Goal: Information Seeking & Learning: Learn about a topic

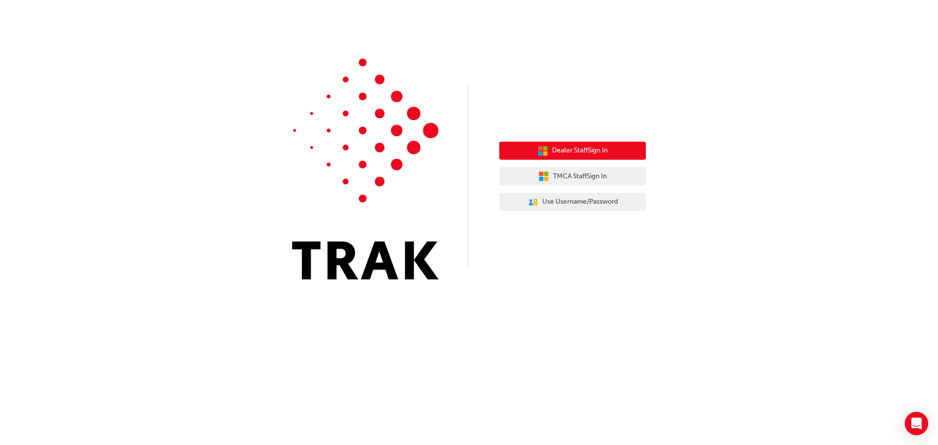
click at [614, 154] on button "Dealer Staff Sign In" at bounding box center [572, 151] width 147 height 19
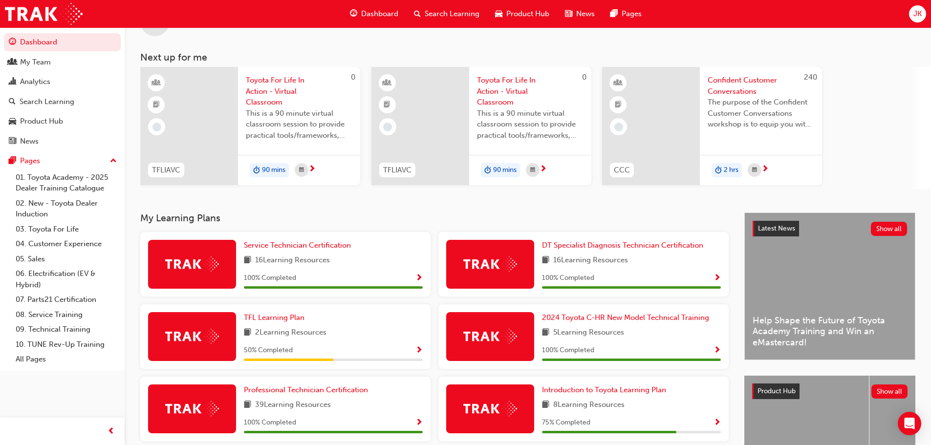
scroll to position [98, 0]
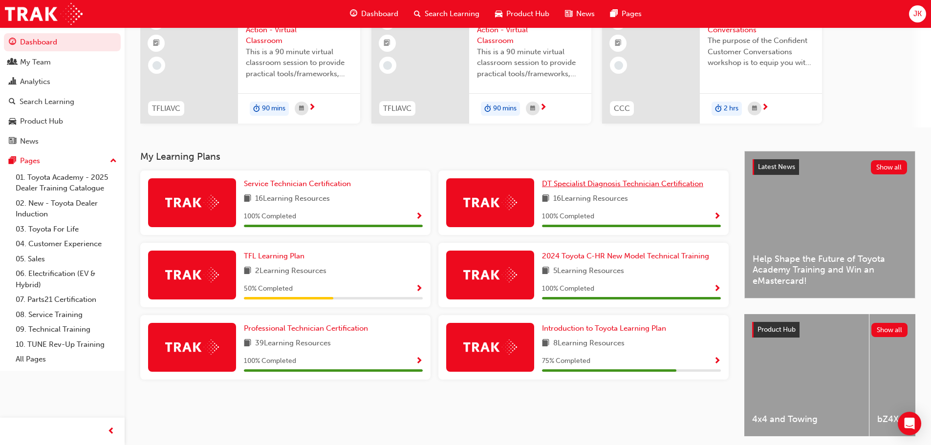
click at [673, 184] on span "DT Specialist Diagnosis Technician Certification" at bounding box center [622, 183] width 161 height 9
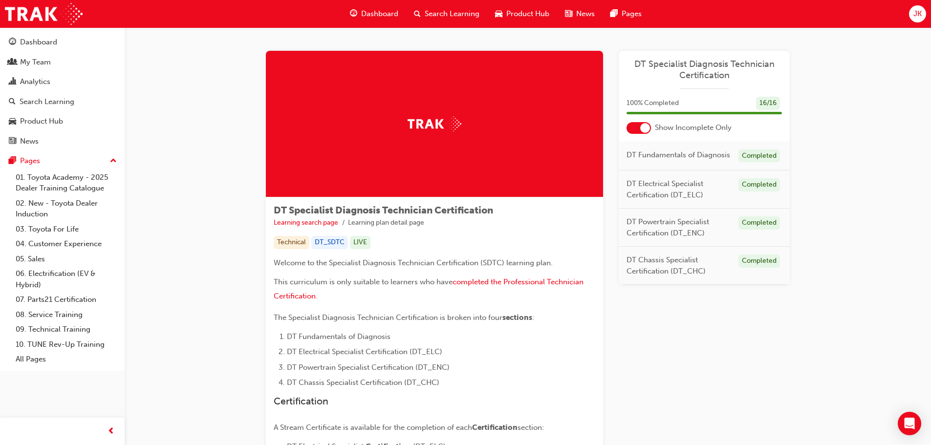
click at [757, 155] on div "Completed" at bounding box center [759, 156] width 42 height 13
click at [657, 155] on span "DT Fundamentals of Diagnosis" at bounding box center [678, 155] width 104 height 11
click at [641, 127] on div at bounding box center [645, 128] width 10 height 10
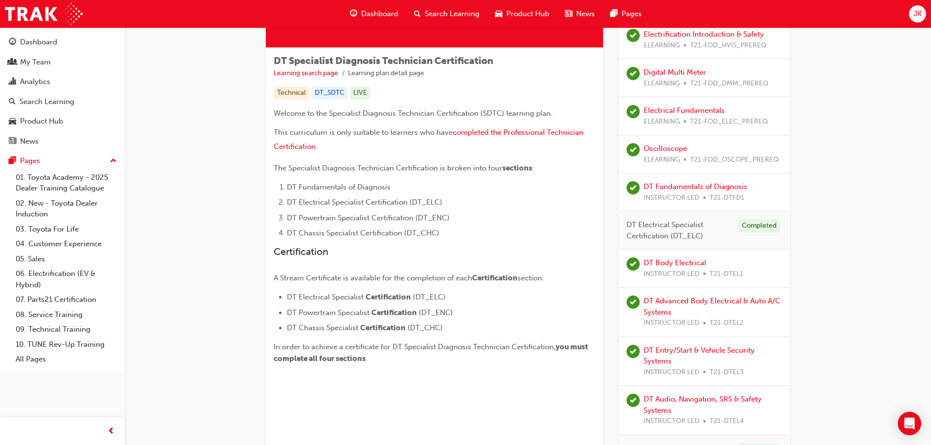
scroll to position [195, 0]
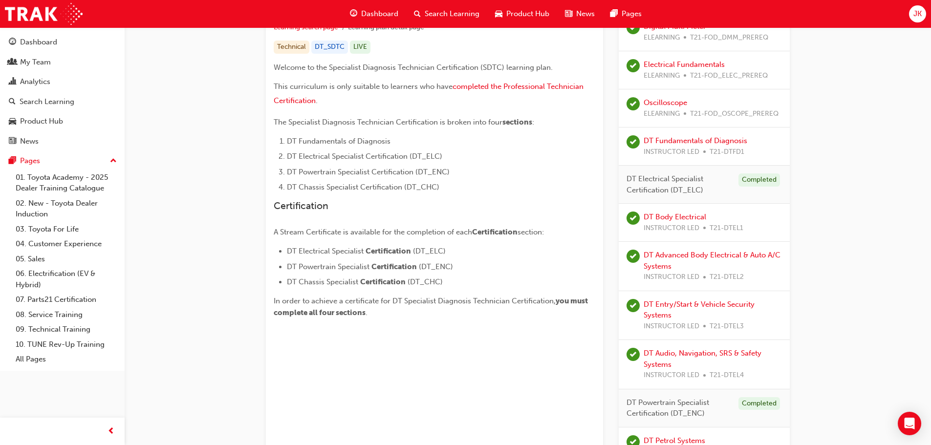
click at [674, 263] on div "DT Advanced Body Electrical & Auto A/C Systems INSTRUCTOR LED T21-DTEL2" at bounding box center [712, 266] width 138 height 33
click at [665, 255] on link "DT Advanced Body Electrical & Auto A/C Systems" at bounding box center [711, 261] width 137 height 20
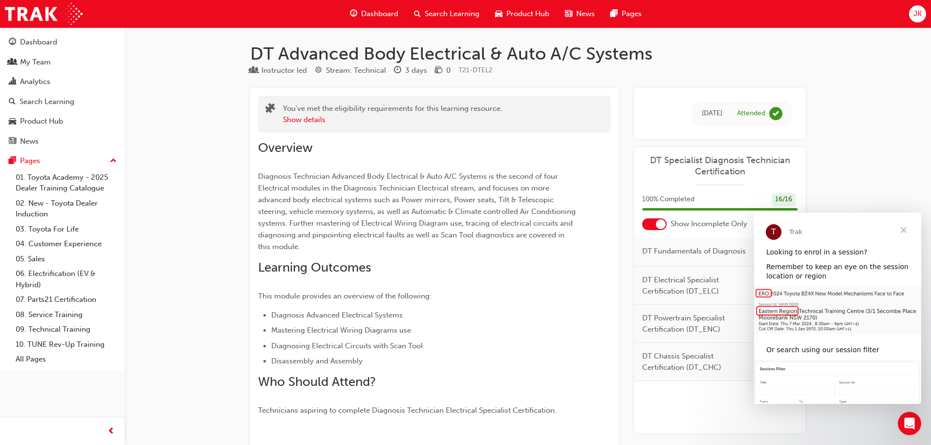
click at [899, 225] on span "Close" at bounding box center [903, 230] width 35 height 35
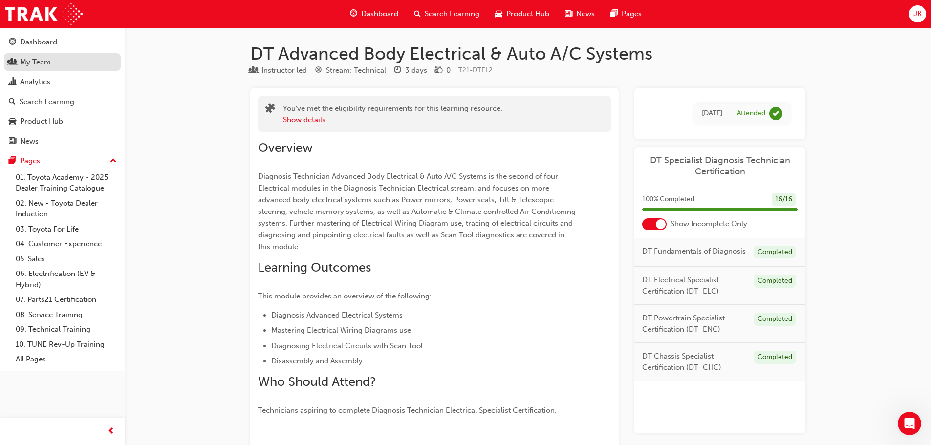
click at [29, 61] on div "My Team" at bounding box center [35, 62] width 31 height 11
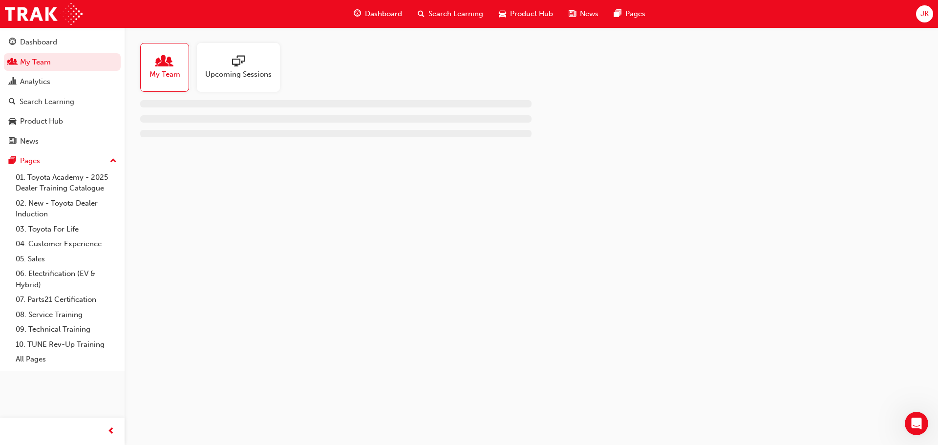
click at [240, 76] on span "Upcoming Sessions" at bounding box center [238, 74] width 66 height 11
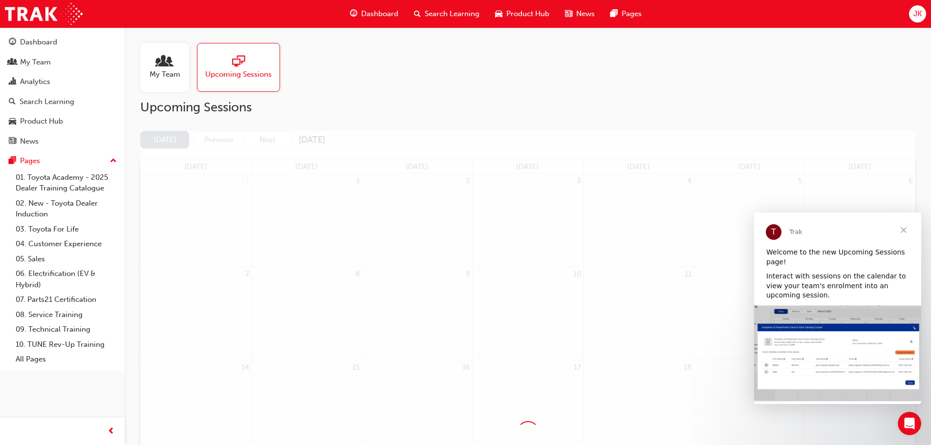
click at [902, 230] on span "Close" at bounding box center [903, 230] width 35 height 35
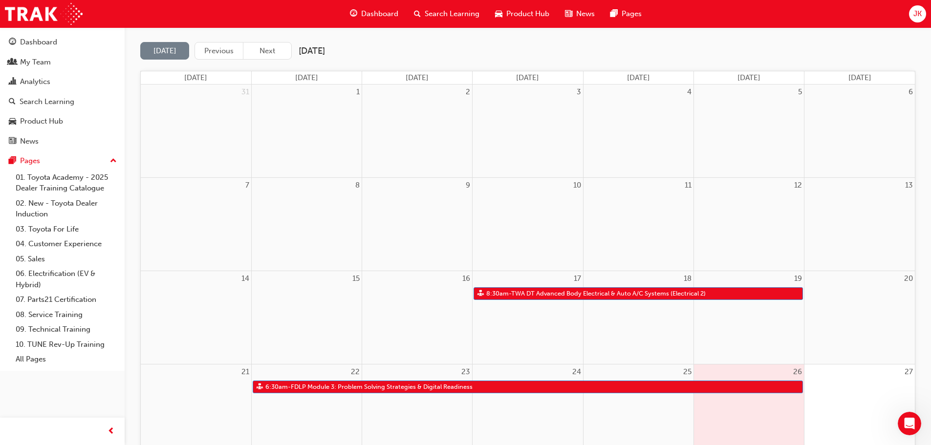
scroll to position [98, 0]
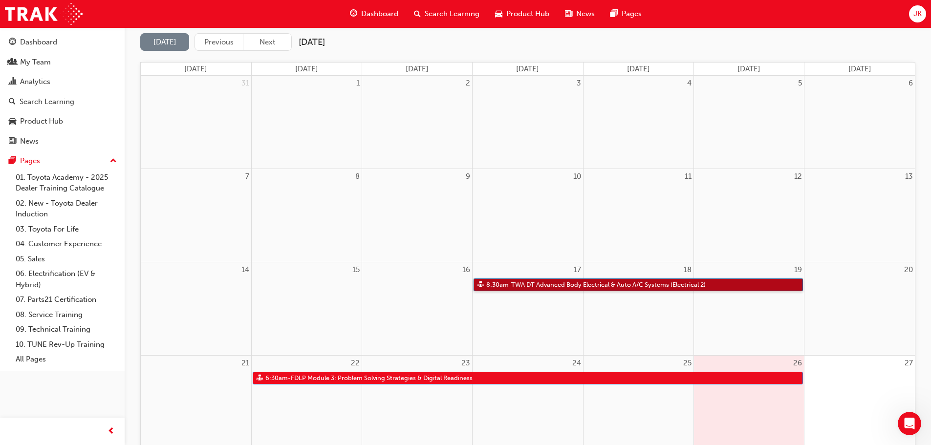
click at [531, 285] on link "8:30am - TWA DT Advanced Body Electrical & Auto A/C Systems (Electrical 2)" at bounding box center [637, 285] width 329 height 13
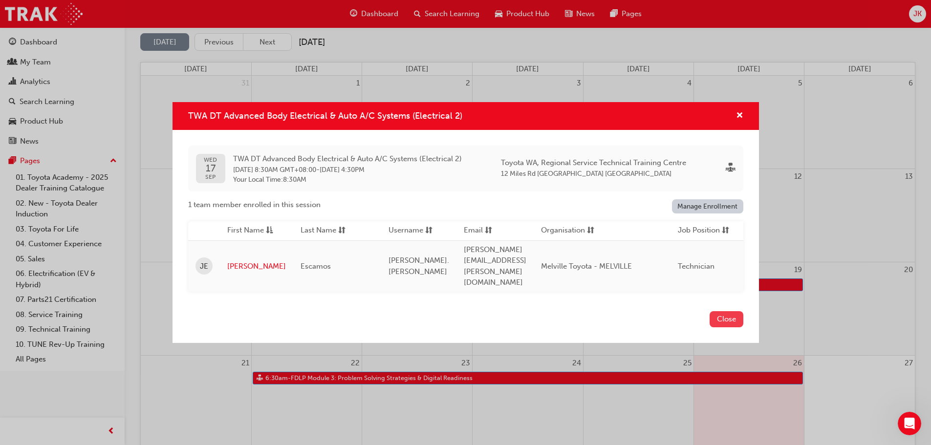
click at [732, 311] on button "Close" at bounding box center [726, 319] width 34 height 16
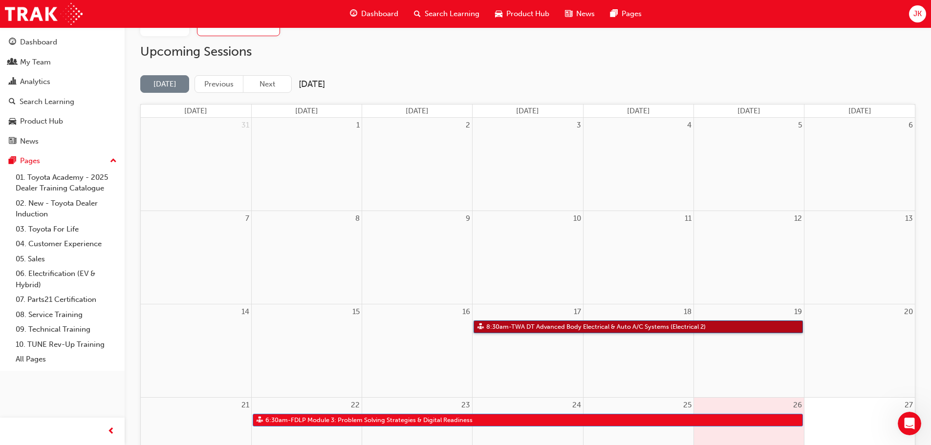
scroll to position [0, 0]
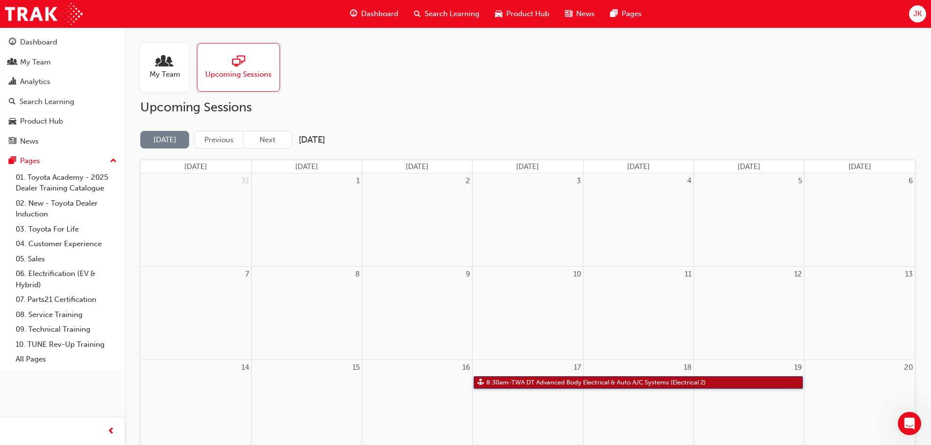
click at [613, 387] on link "8:30am - TWA DT Advanced Body Electrical & Auto A/C Systems (Electrical 2)" at bounding box center [637, 382] width 329 height 13
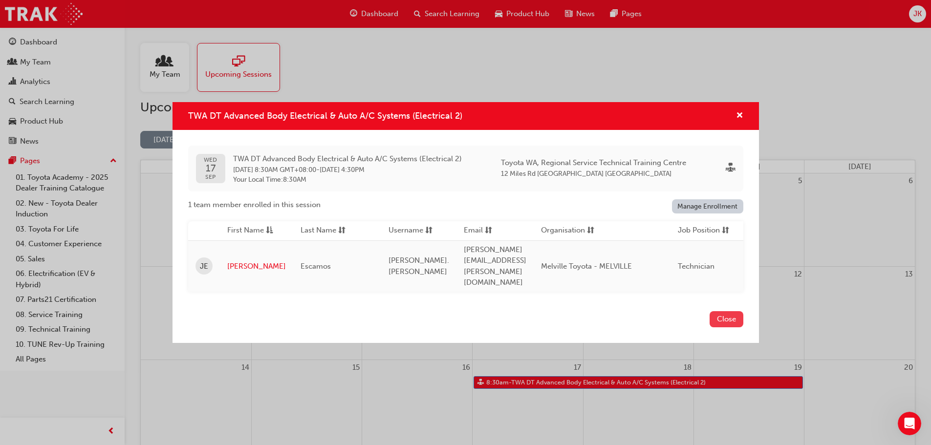
click at [730, 311] on button "Close" at bounding box center [726, 319] width 34 height 16
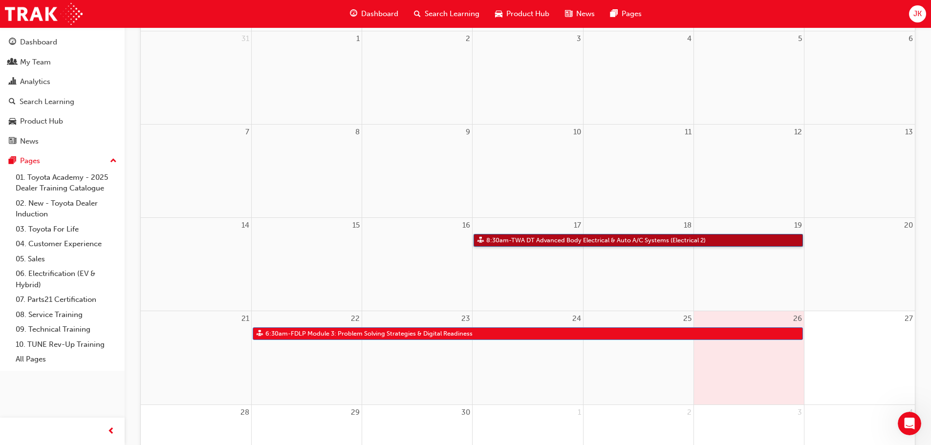
scroll to position [147, 0]
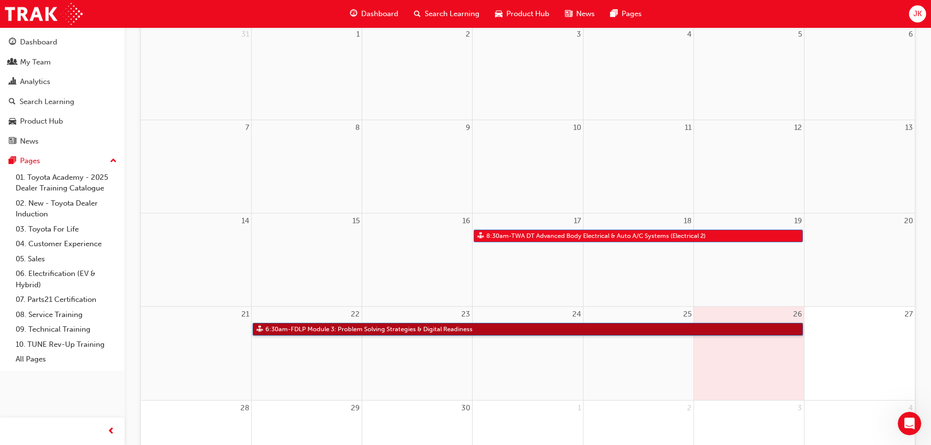
click at [447, 327] on link "6:30am - FDLP Module 3: Problem Solving Strategies & Digital Readiness" at bounding box center [528, 329] width 550 height 13
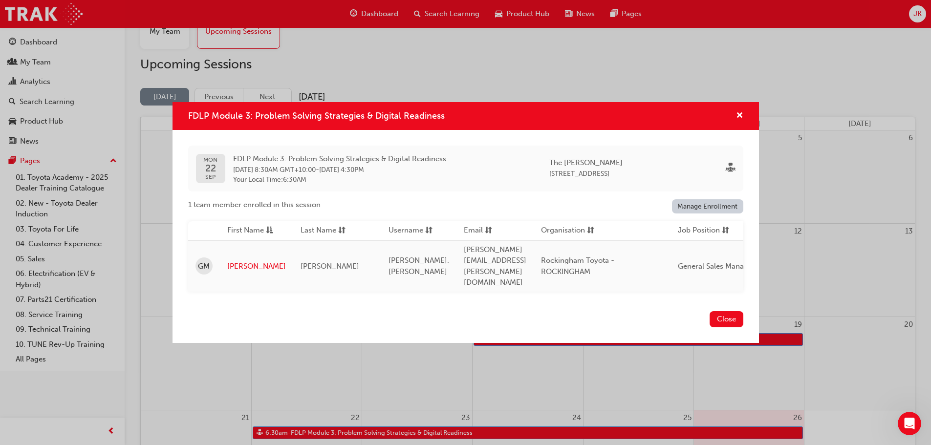
scroll to position [98, 0]
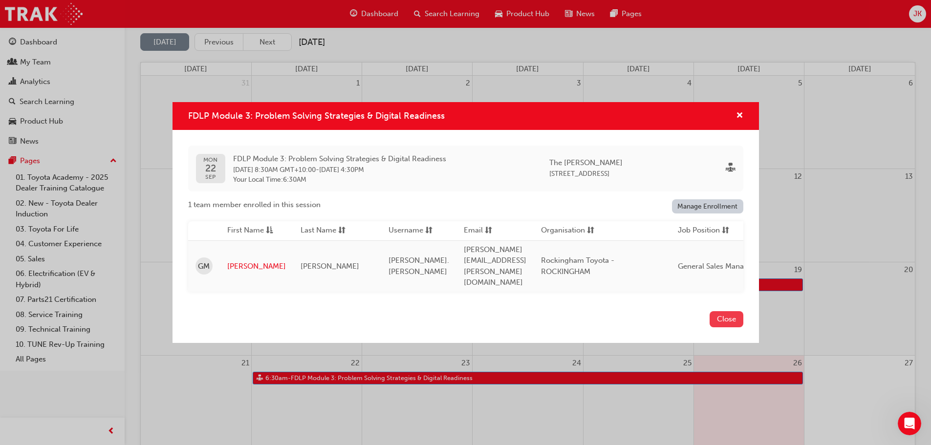
click at [721, 312] on button "Close" at bounding box center [726, 319] width 34 height 16
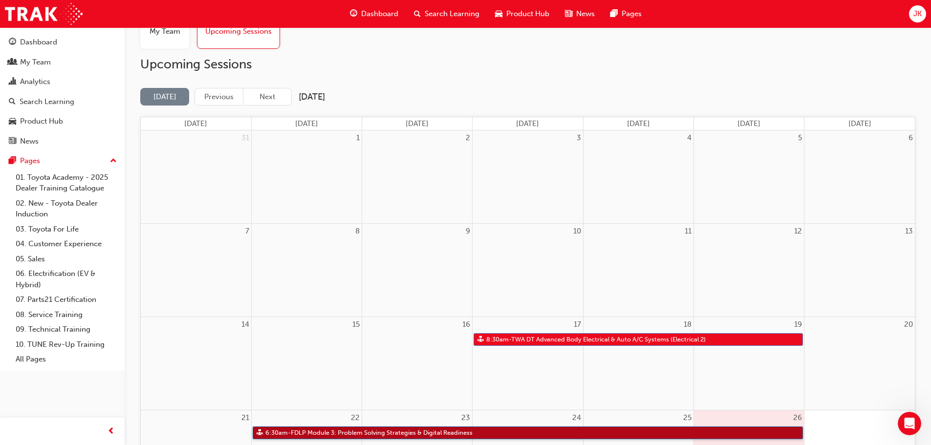
scroll to position [0, 0]
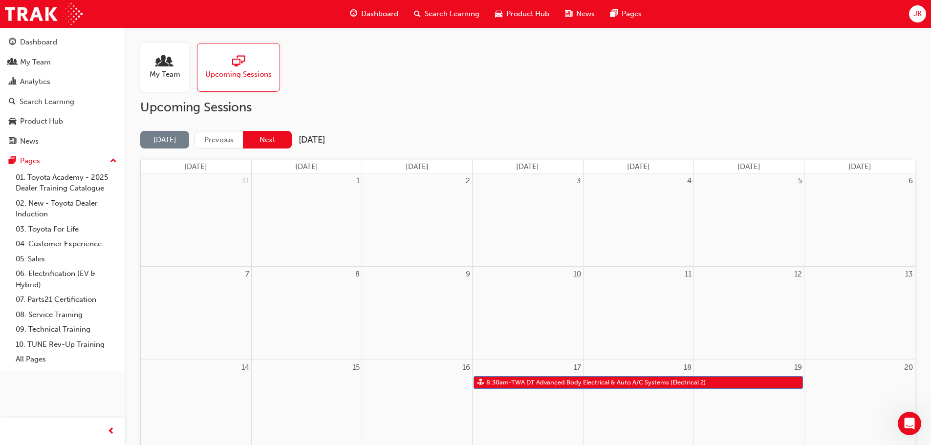
click at [259, 143] on button "Next" at bounding box center [267, 140] width 49 height 18
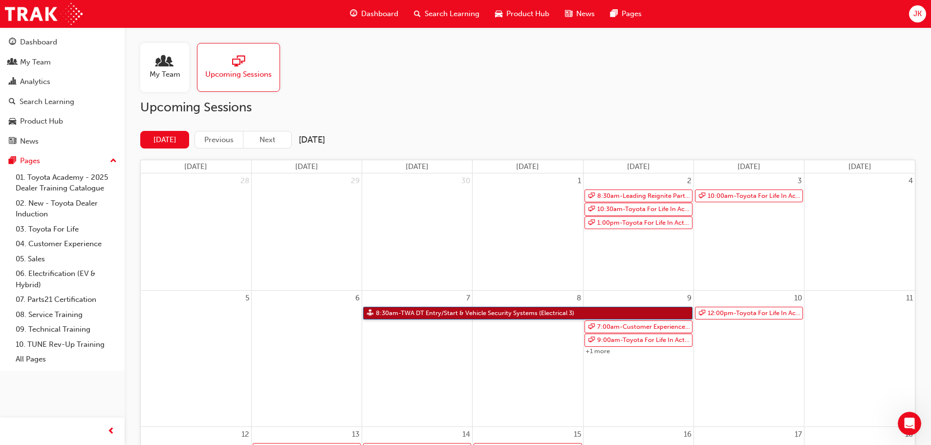
click at [494, 312] on link "8:30am - TWA DT Entry/Start & Vehicle Security Systems (Electrical 3)" at bounding box center [527, 313] width 329 height 13
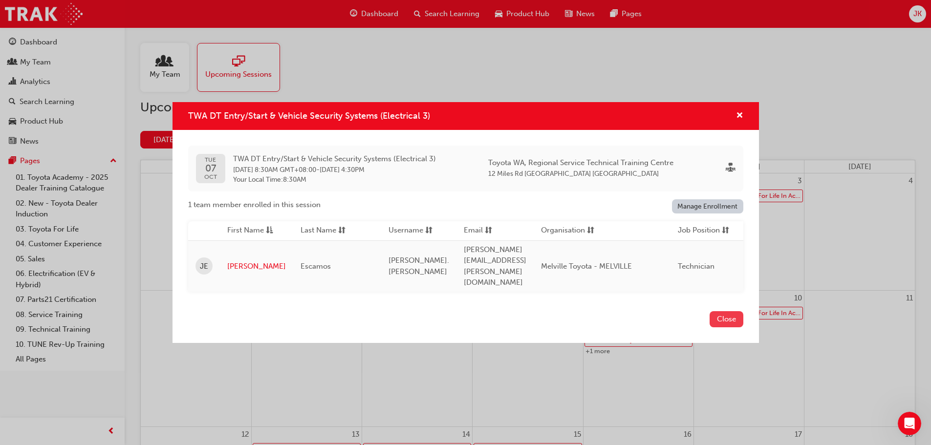
click at [725, 311] on button "Close" at bounding box center [726, 319] width 34 height 16
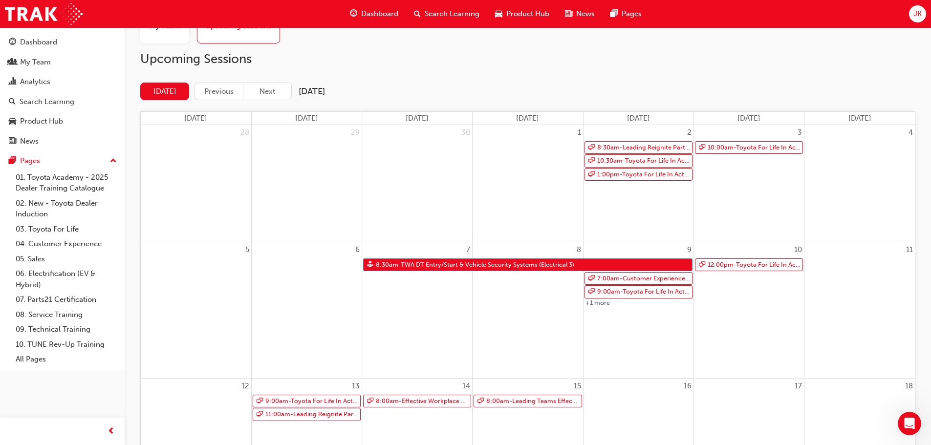
scroll to position [43, 0]
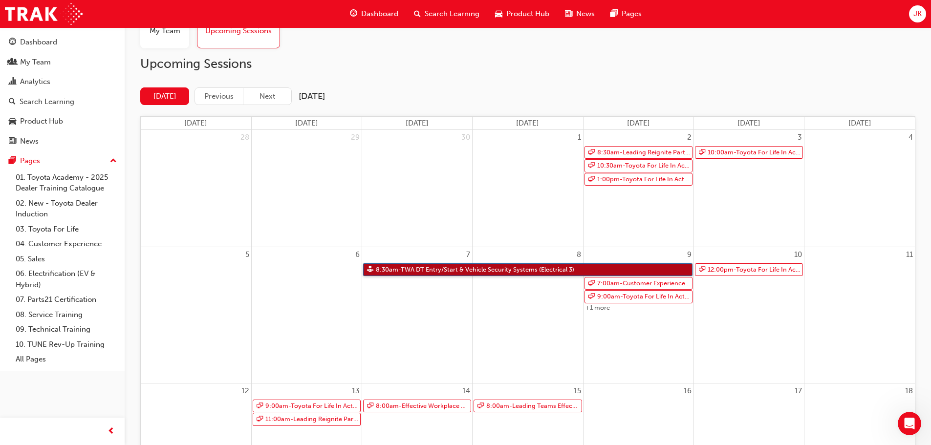
click at [495, 267] on link "8:30am - TWA DT Entry/Start & Vehicle Security Systems (Electrical 3)" at bounding box center [527, 269] width 329 height 13
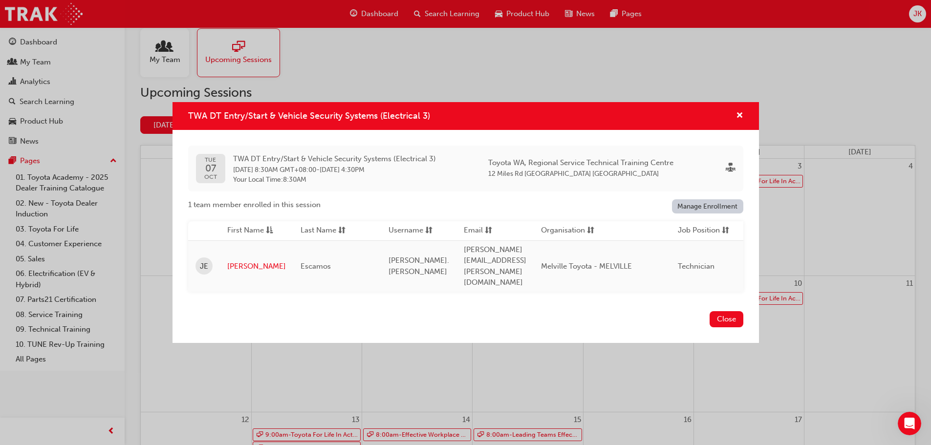
scroll to position [0, 0]
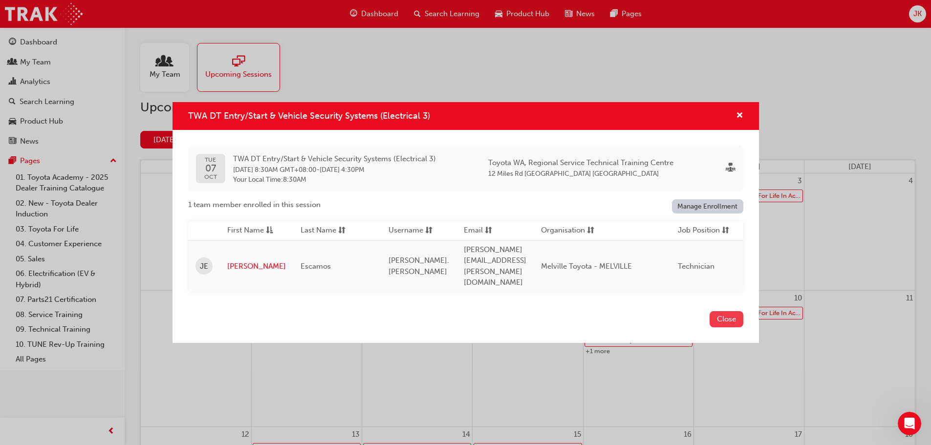
click at [729, 311] on button "Close" at bounding box center [726, 319] width 34 height 16
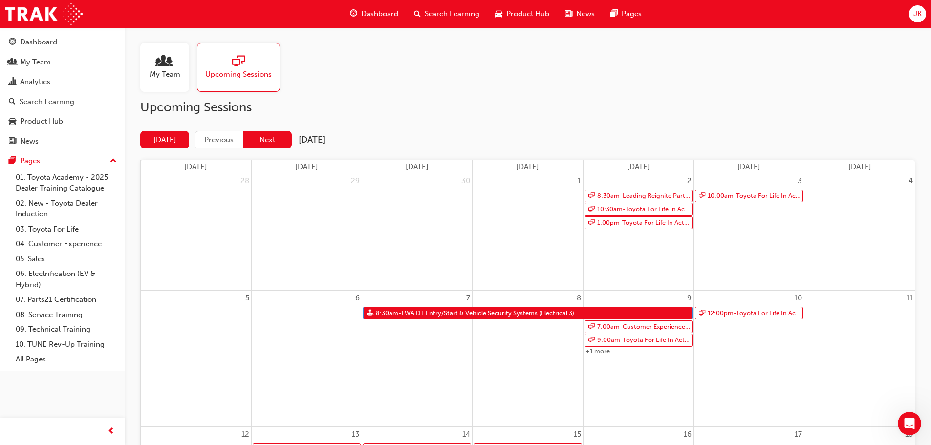
click at [287, 132] on button "Next" at bounding box center [267, 140] width 49 height 18
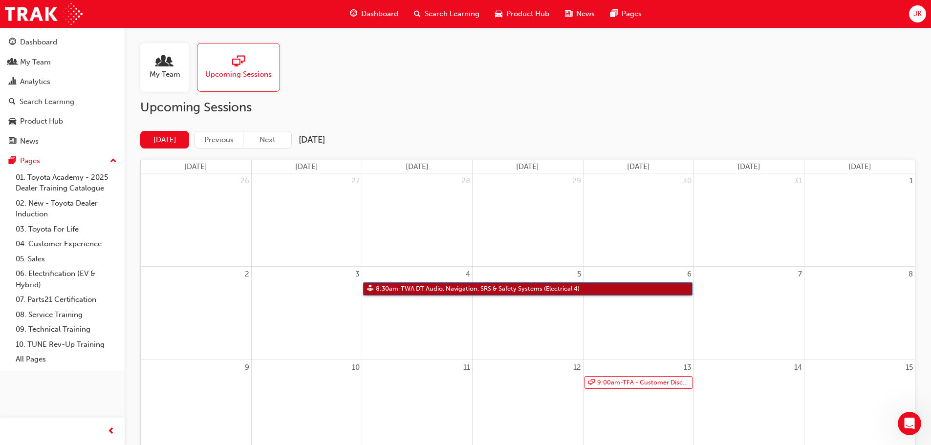
click at [501, 288] on link "8:30am - TWA DT Audio, Navigation, SRS & Safety Systems (Electrical 4)" at bounding box center [527, 288] width 329 height 13
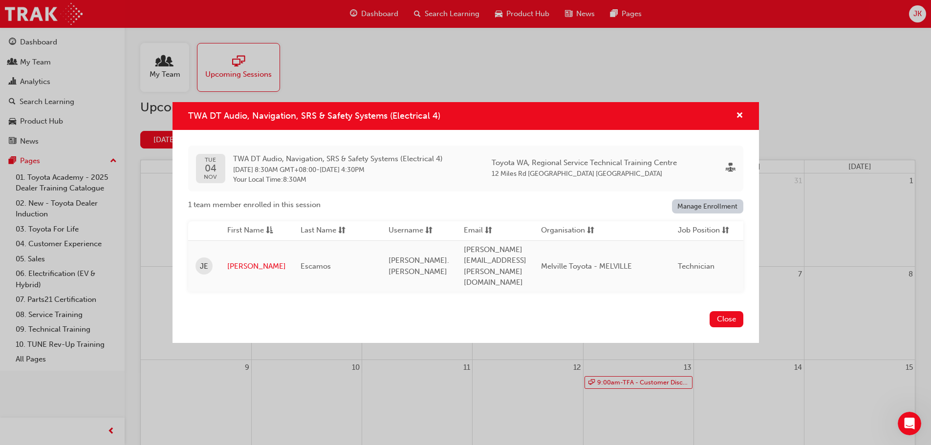
scroll to position [98, 0]
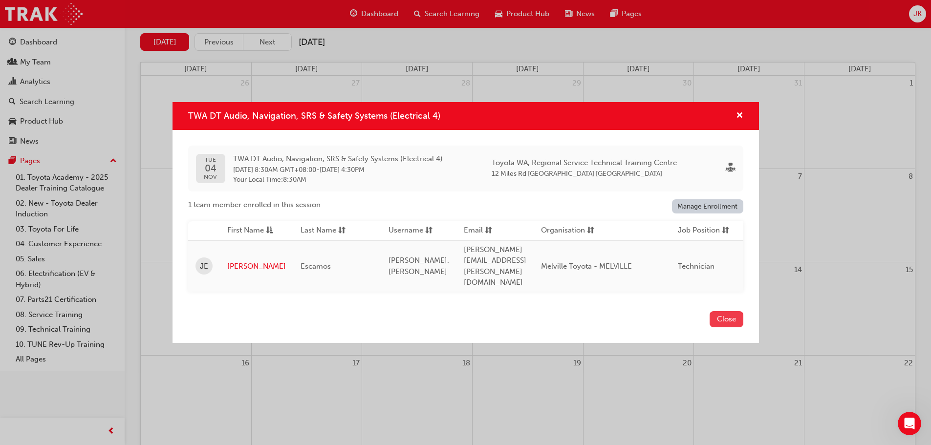
click at [718, 311] on button "Close" at bounding box center [726, 319] width 34 height 16
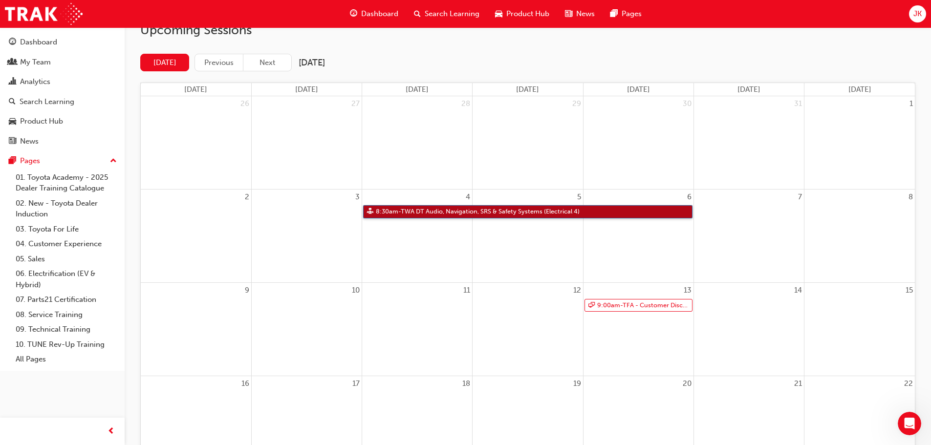
scroll to position [0, 0]
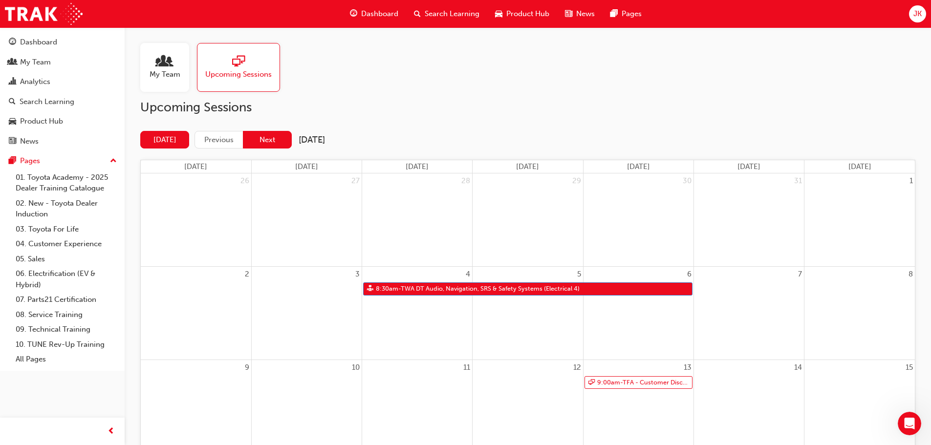
click at [254, 144] on button "Next" at bounding box center [267, 140] width 49 height 18
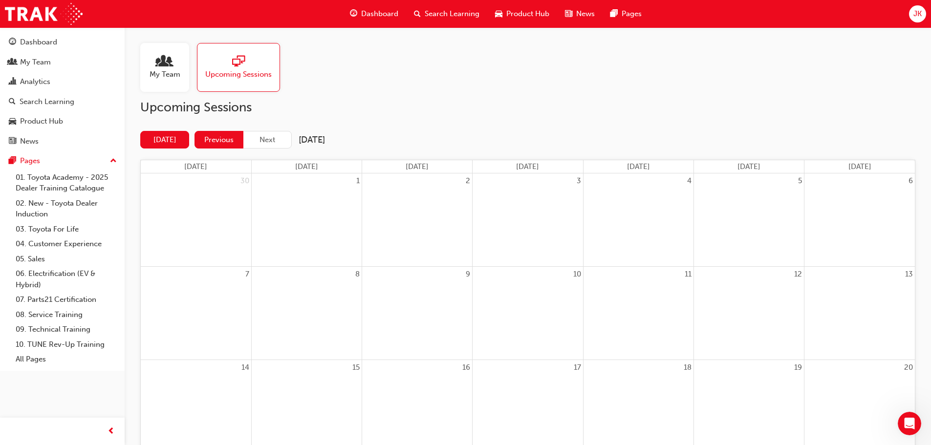
click at [220, 137] on button "Previous" at bounding box center [218, 140] width 49 height 18
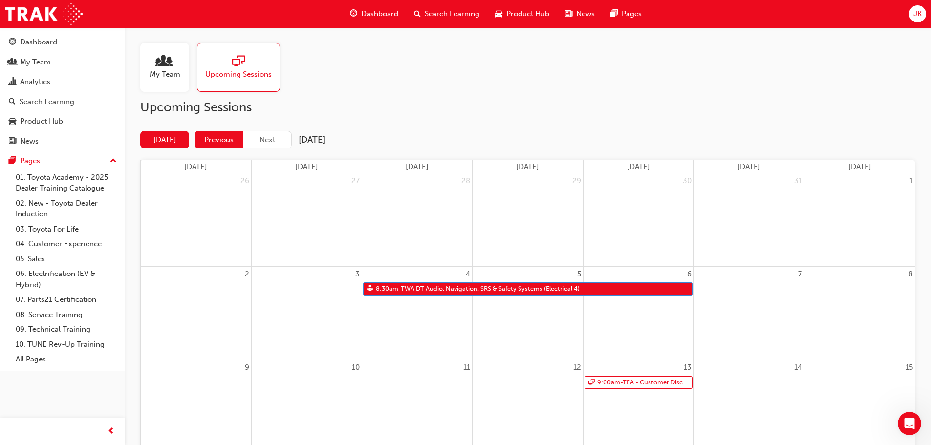
click at [229, 137] on button "Previous" at bounding box center [218, 140] width 49 height 18
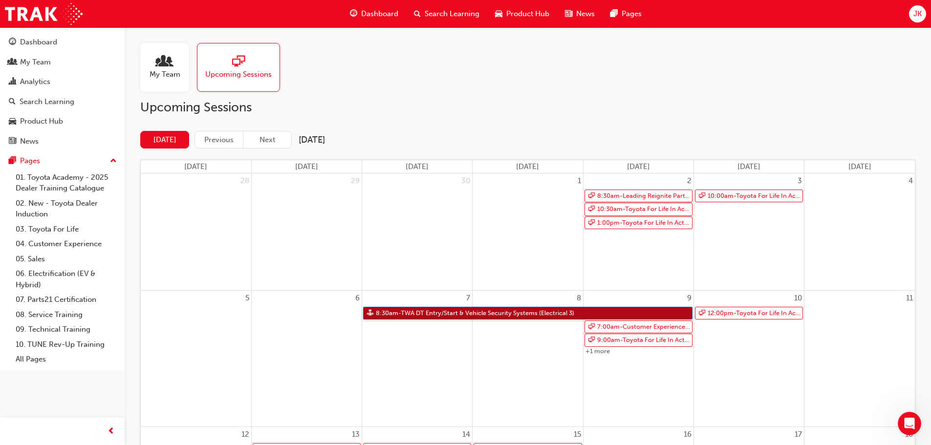
click at [544, 309] on link "8:30am - TWA DT Entry/Start & Vehicle Security Systems (Electrical 3)" at bounding box center [527, 313] width 329 height 13
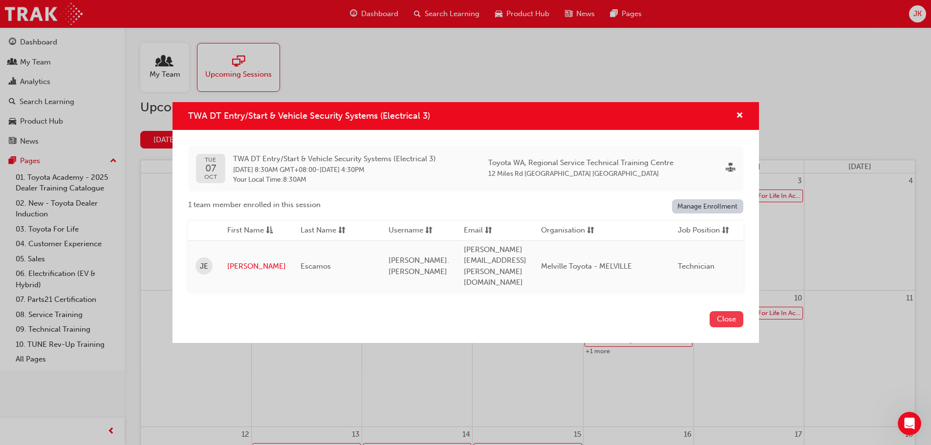
click at [726, 311] on button "Close" at bounding box center [726, 319] width 34 height 16
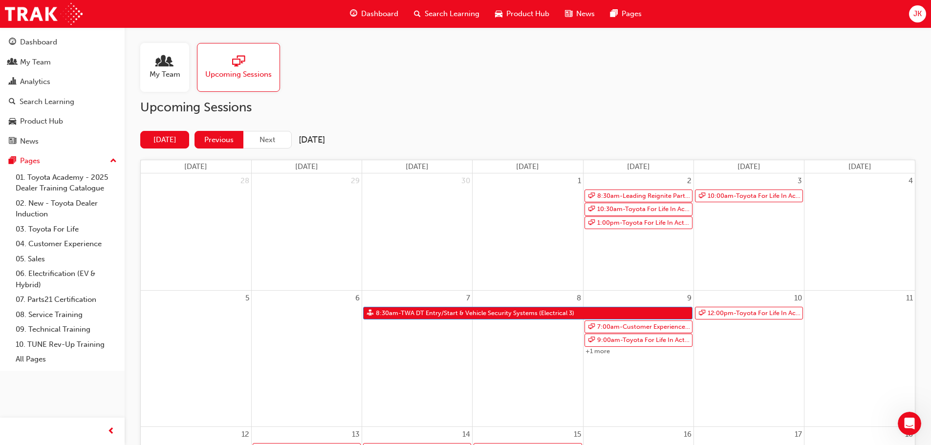
click at [216, 138] on button "Previous" at bounding box center [218, 140] width 49 height 18
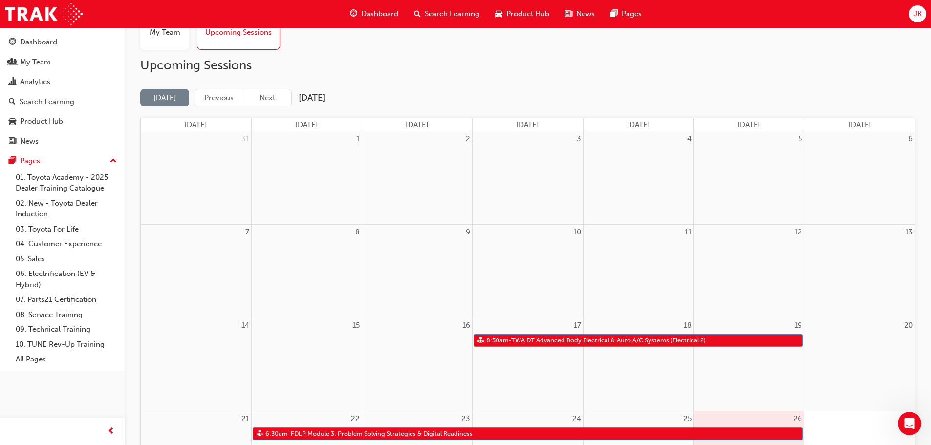
scroll to position [98, 0]
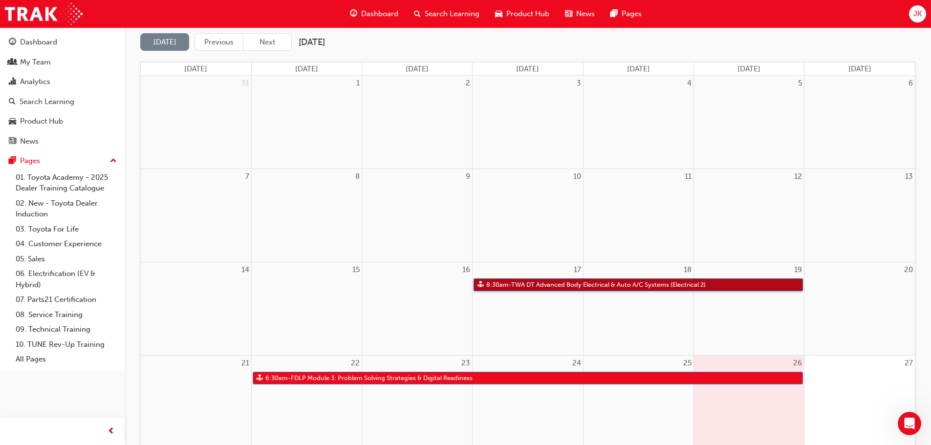
click at [596, 284] on link "8:30am - TWA DT Advanced Body Electrical & Auto A/C Systems (Electrical 2)" at bounding box center [637, 285] width 329 height 13
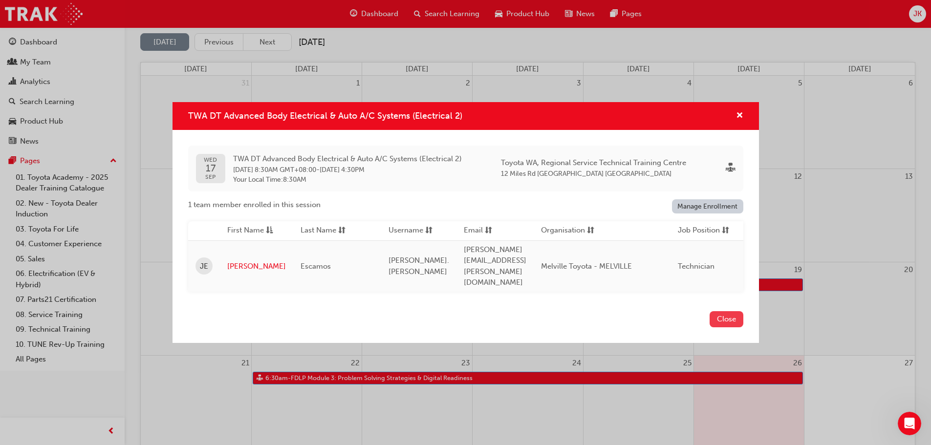
click at [737, 311] on button "Close" at bounding box center [726, 319] width 34 height 16
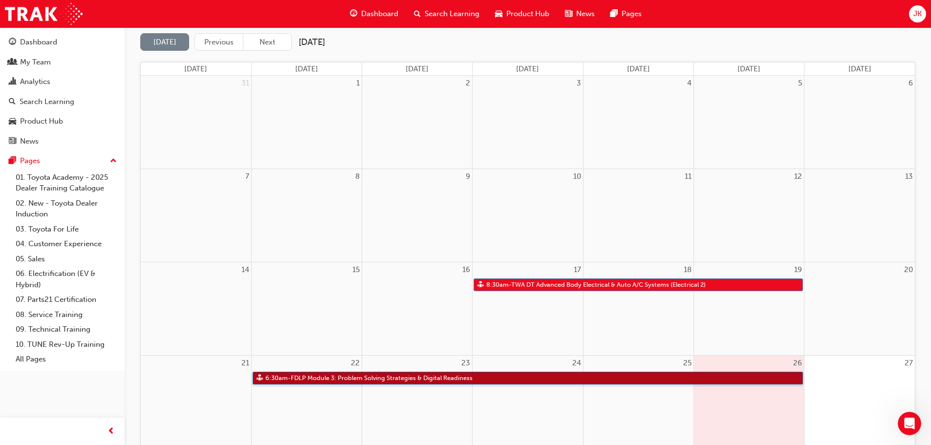
click at [551, 372] on link "6:30am - FDLP Module 3: Problem Solving Strategies & Digital Readiness" at bounding box center [528, 378] width 550 height 13
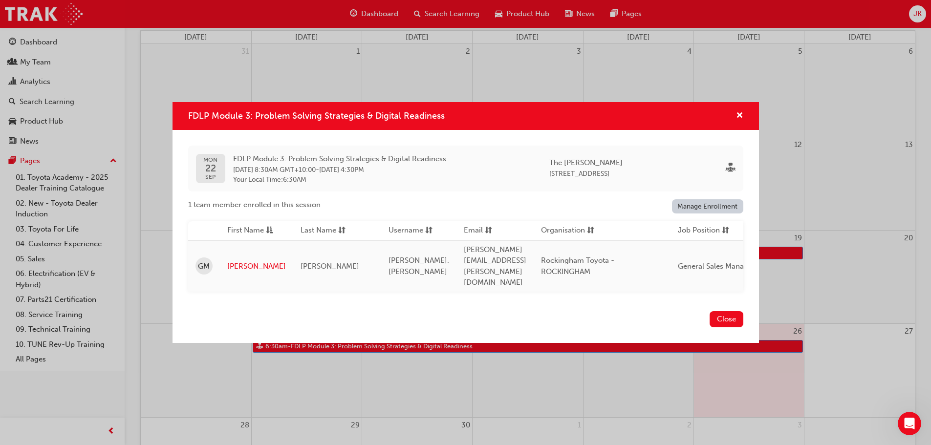
scroll to position [147, 0]
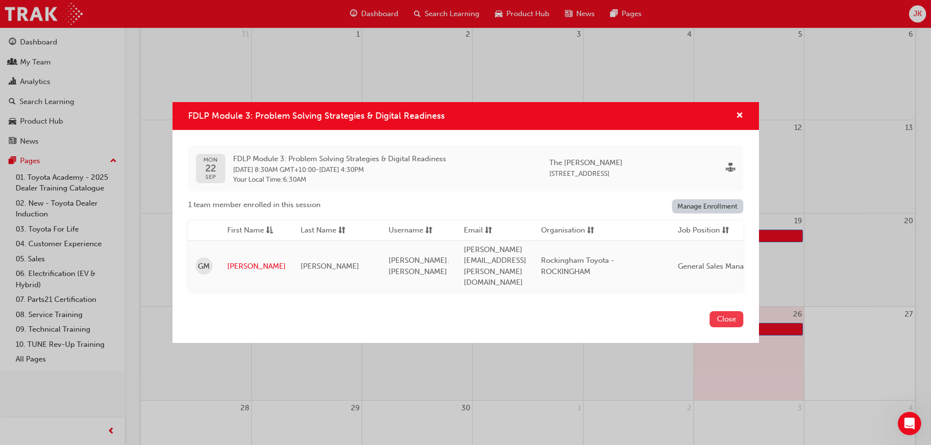
click at [719, 314] on button "Close" at bounding box center [726, 319] width 34 height 16
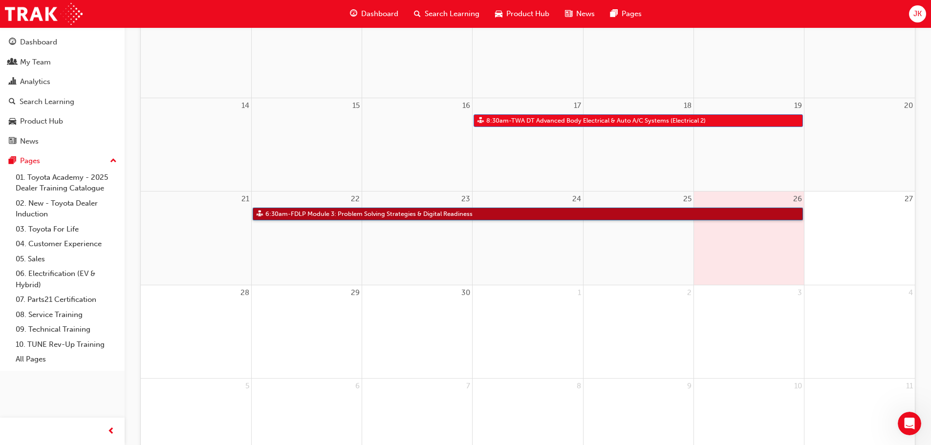
scroll to position [0, 0]
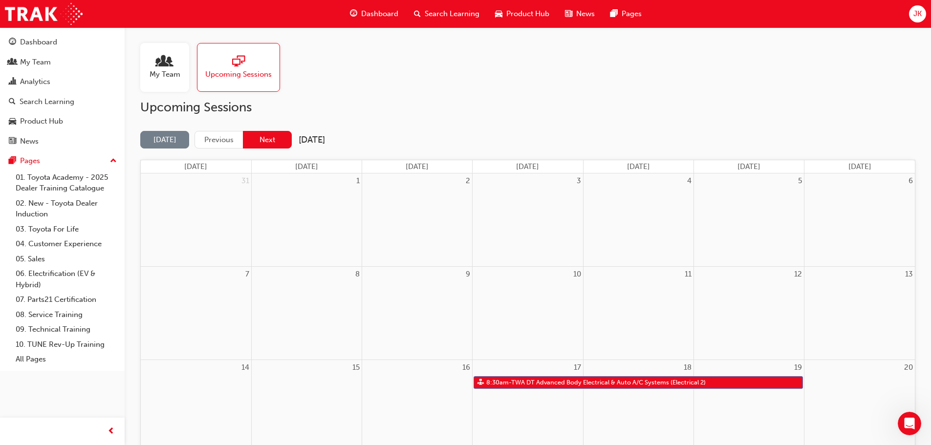
click at [266, 141] on button "Next" at bounding box center [267, 140] width 49 height 18
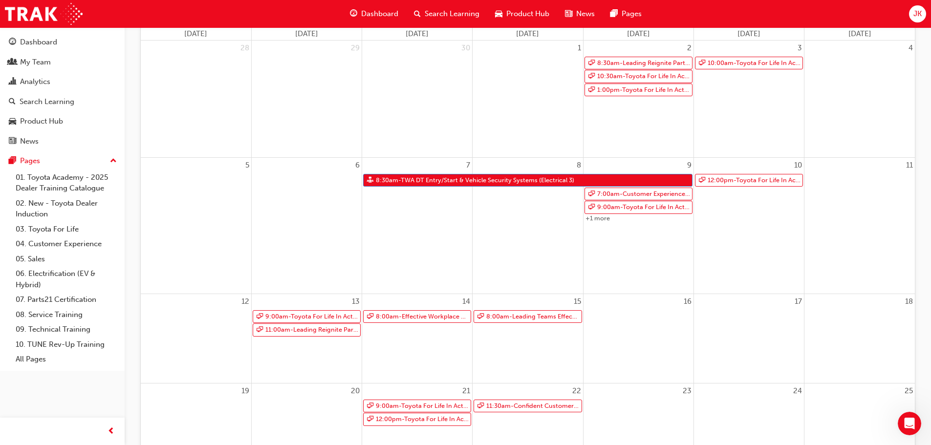
scroll to position [147, 0]
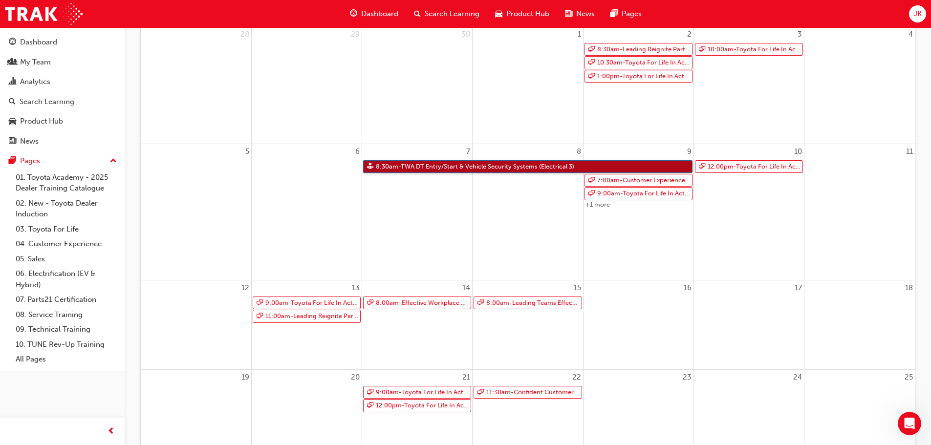
click at [607, 169] on link "8:30am - TWA DT Entry/Start & Vehicle Security Systems (Electrical 3)" at bounding box center [527, 166] width 329 height 13
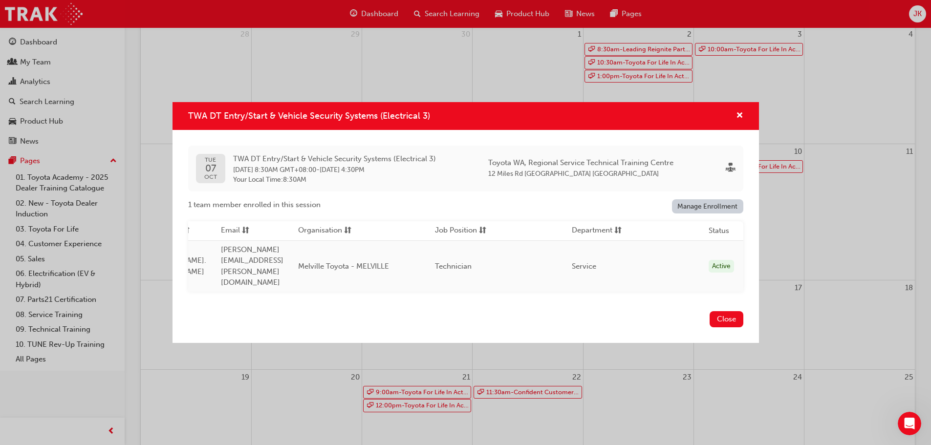
scroll to position [0, 0]
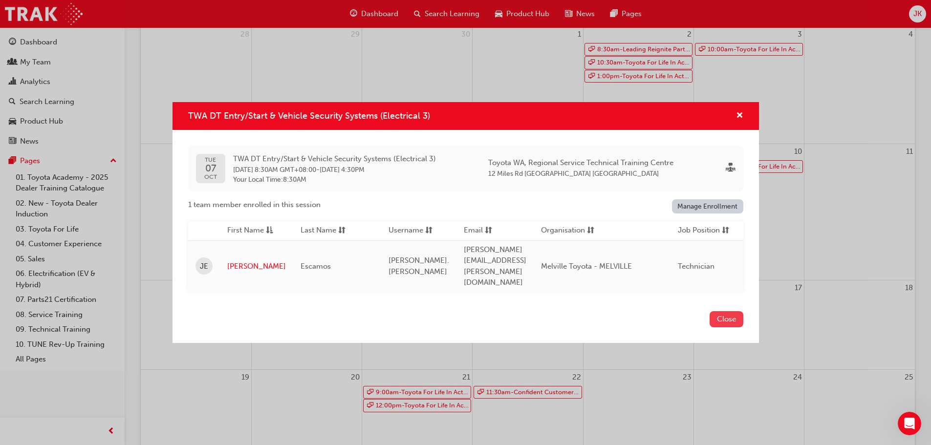
click at [728, 311] on button "Close" at bounding box center [726, 319] width 34 height 16
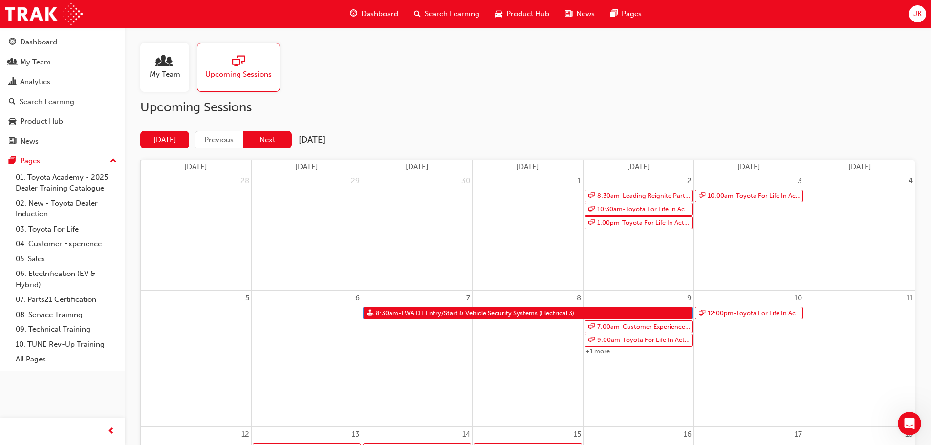
click at [269, 144] on button "Next" at bounding box center [267, 140] width 49 height 18
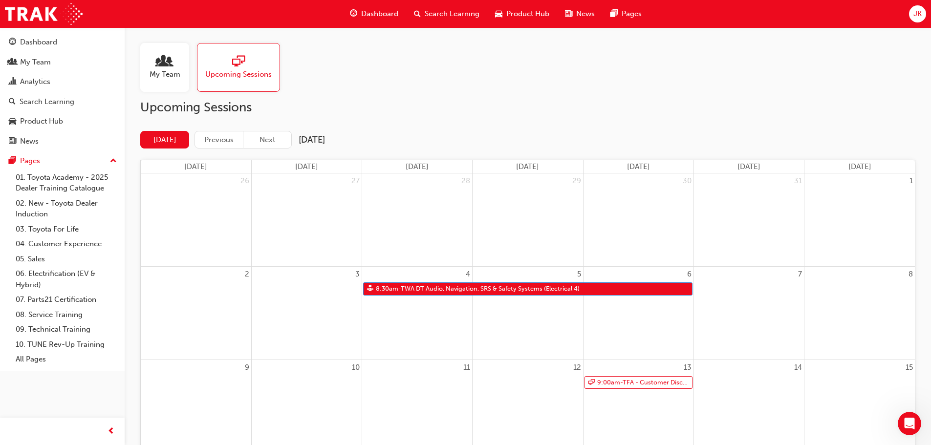
scroll to position [49, 0]
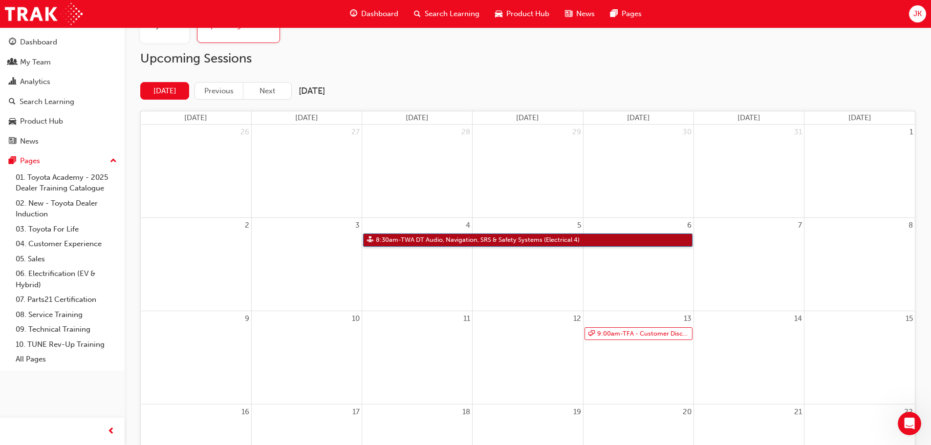
click at [464, 243] on link "8:30am - TWA DT Audio, Navigation, SRS & Safety Systems (Electrical 4)" at bounding box center [527, 240] width 329 height 13
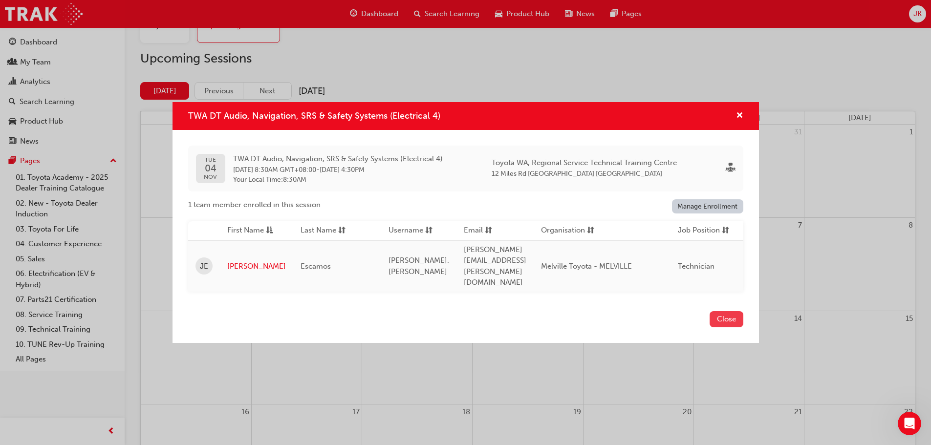
click at [727, 312] on button "Close" at bounding box center [726, 319] width 34 height 16
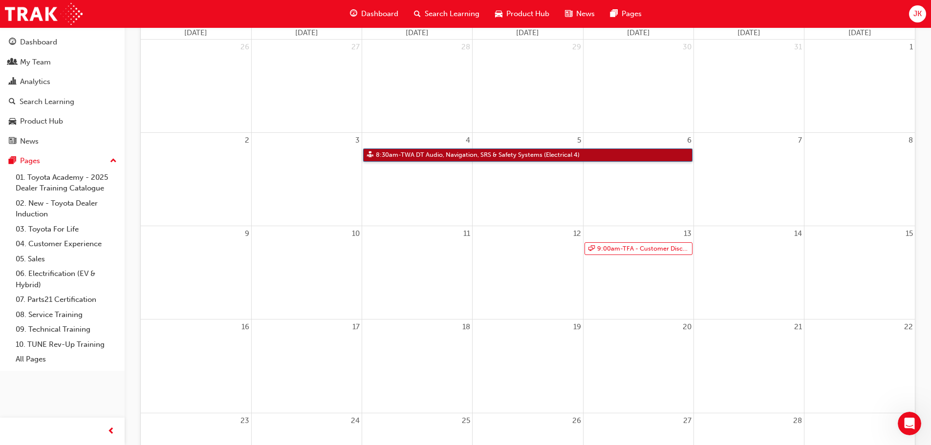
scroll to position [0, 0]
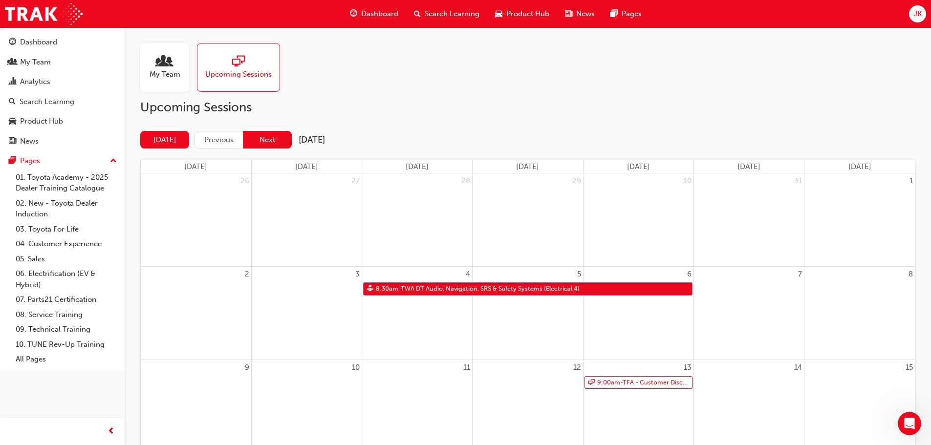
click at [276, 133] on button "Next" at bounding box center [267, 140] width 49 height 18
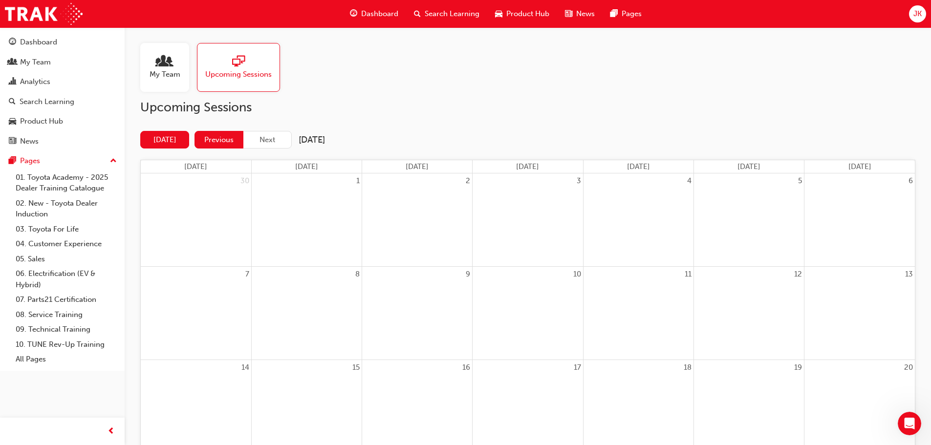
click at [229, 140] on button "Previous" at bounding box center [218, 140] width 49 height 18
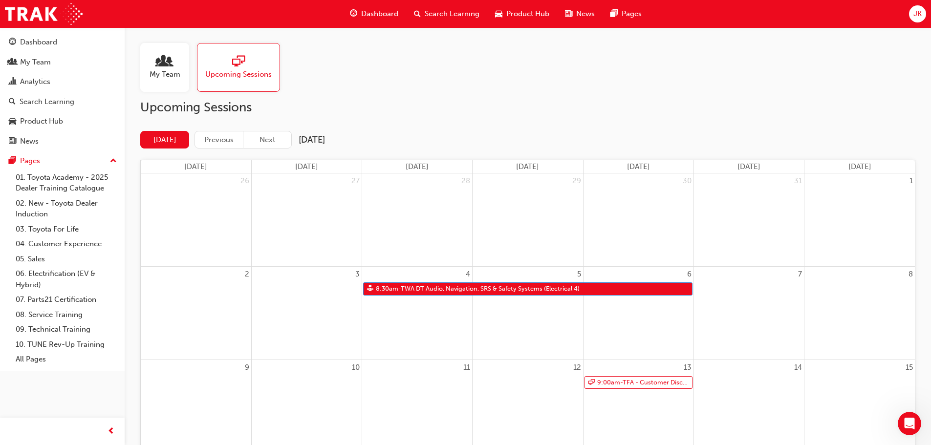
click at [229, 140] on button "Previous" at bounding box center [218, 140] width 49 height 18
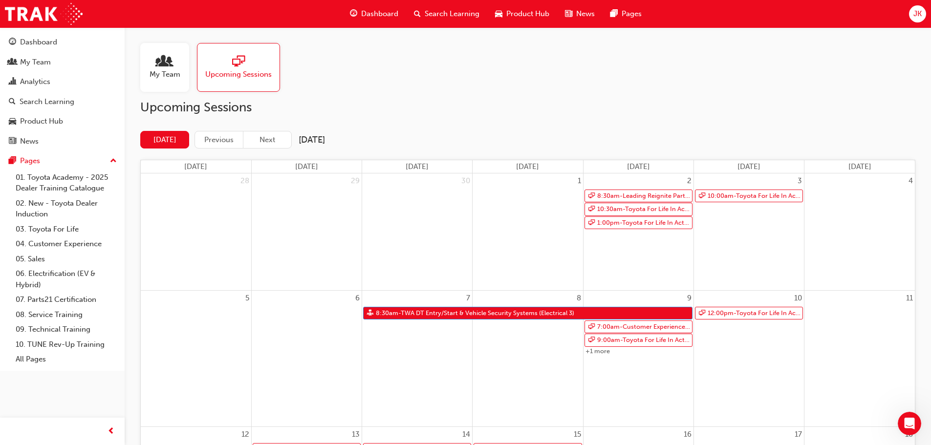
click at [927, 8] on div "Dashboard Search Learning Product Hub News Pages JK" at bounding box center [465, 14] width 931 height 28
click at [920, 10] on span "JK" at bounding box center [917, 13] width 8 height 11
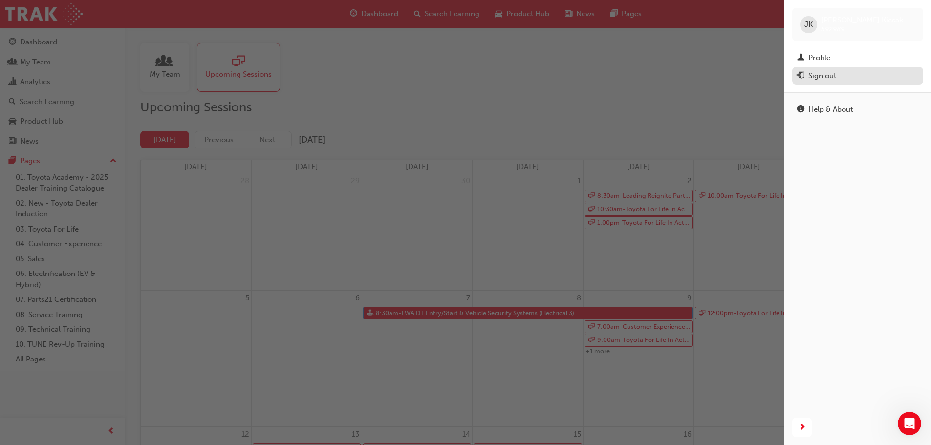
click at [848, 74] on div "Sign out" at bounding box center [857, 76] width 121 height 12
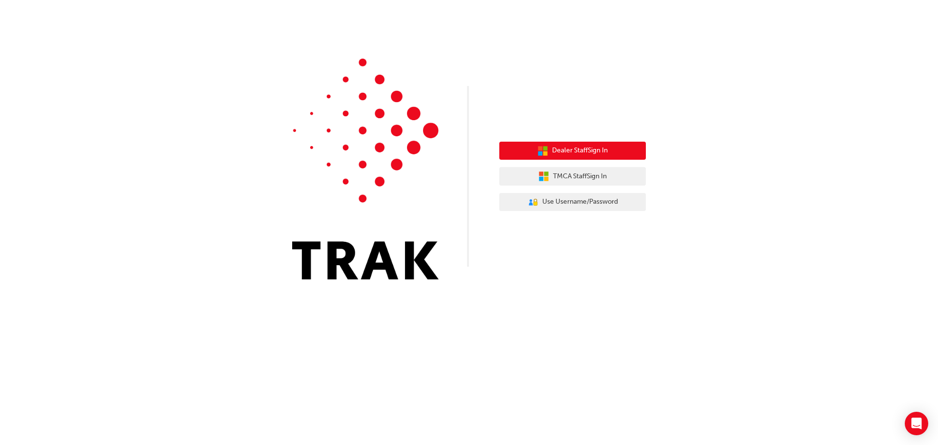
click at [628, 155] on button "Dealer Staff Sign In" at bounding box center [572, 151] width 147 height 19
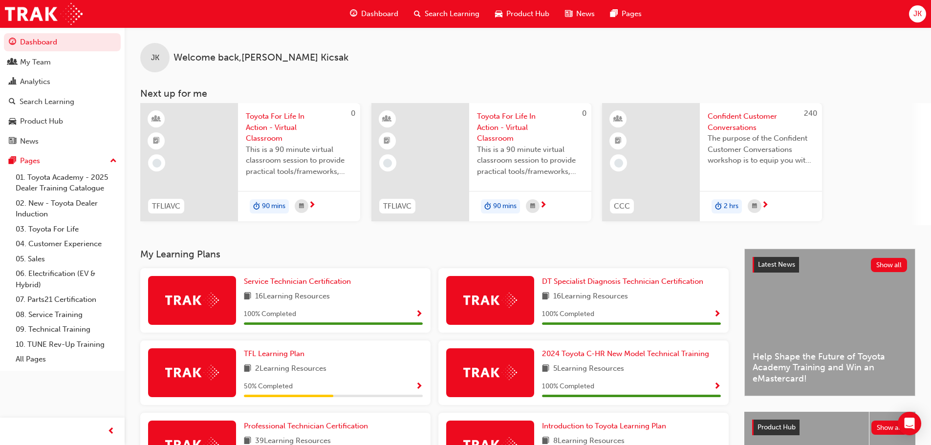
click at [923, 10] on div "JK" at bounding box center [917, 13] width 17 height 17
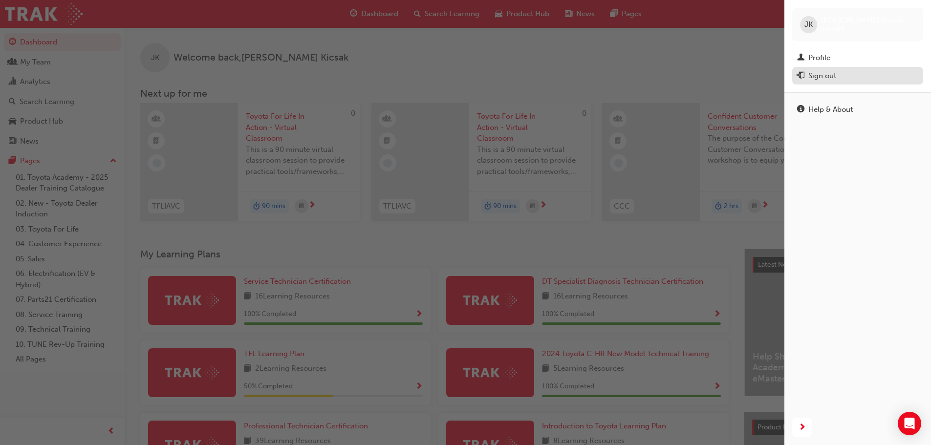
click at [829, 75] on div "Sign out" at bounding box center [822, 75] width 28 height 11
